Goal: Task Accomplishment & Management: Use online tool/utility

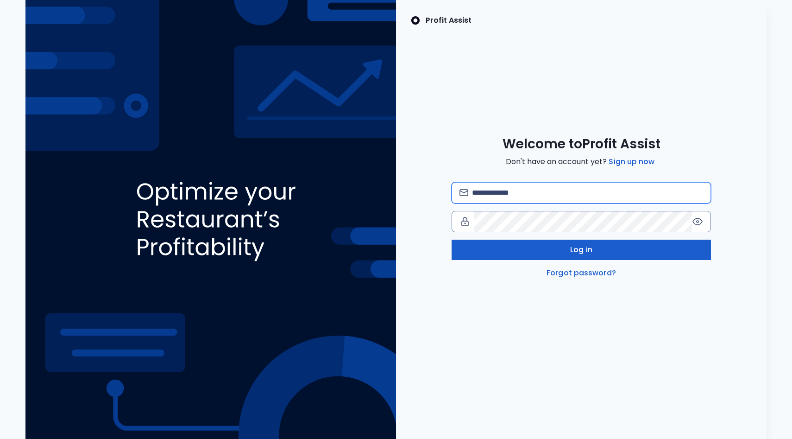
type input "**********"
click at [554, 254] on button "Log in" at bounding box center [582, 250] width 260 height 20
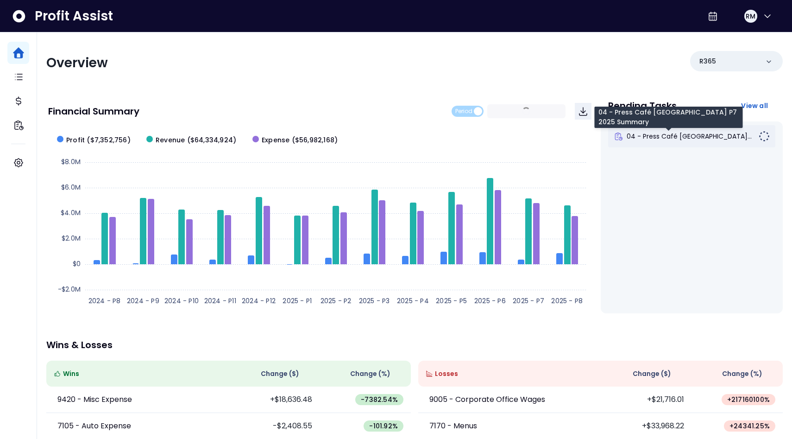
click at [659, 138] on span "04 - Press Café [GEOGRAPHIC_DATA]..." at bounding box center [689, 136] width 125 height 9
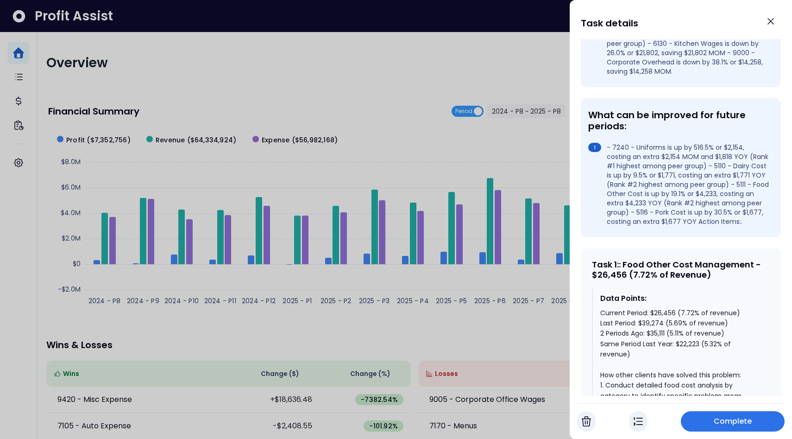
scroll to position [280, 0]
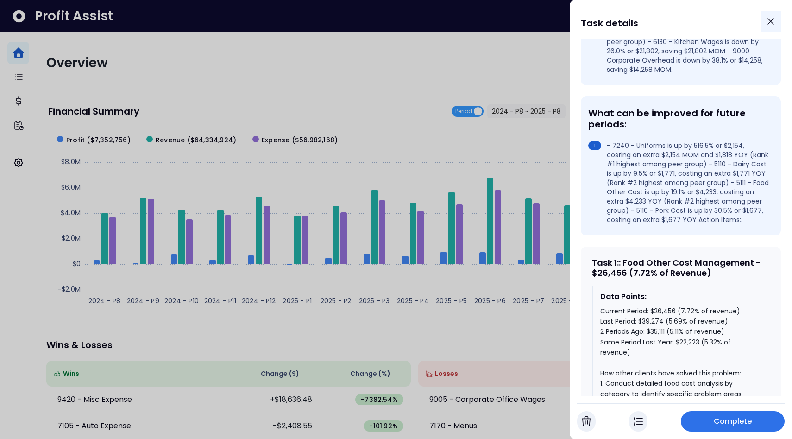
click at [772, 20] on icon "Close" at bounding box center [771, 22] width 6 height 6
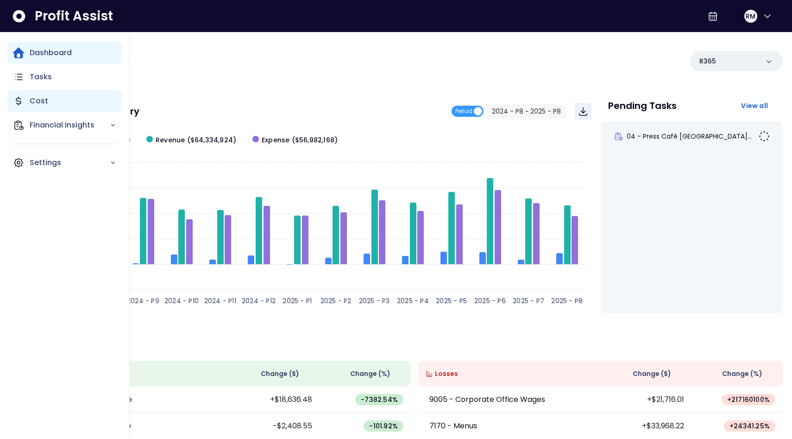
click at [37, 102] on p "Cost" at bounding box center [39, 100] width 19 height 11
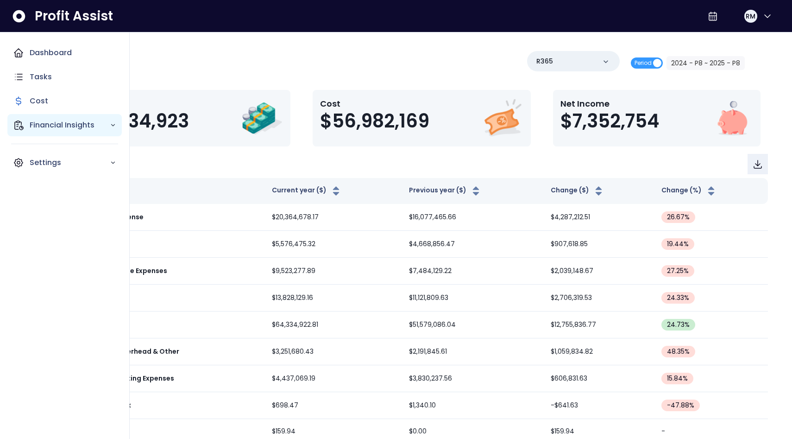
click at [37, 127] on p "Financial Insights" at bounding box center [70, 125] width 80 height 11
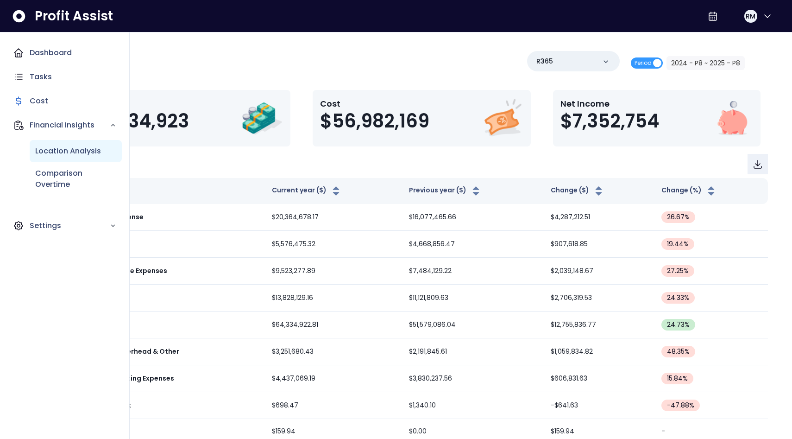
click at [41, 153] on p "Location Analysis" at bounding box center [68, 151] width 66 height 11
